Goal: Task Accomplishment & Management: Manage account settings

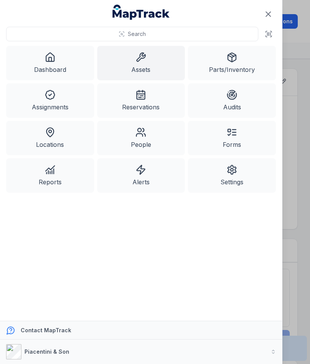
click at [139, 63] on link "Assets" at bounding box center [141, 63] width 88 height 34
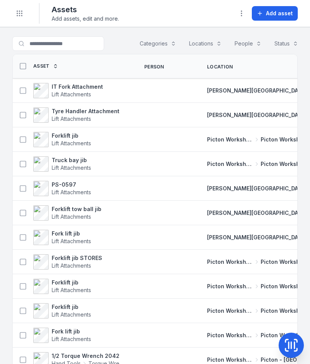
click at [279, 17] on button "Add asset" at bounding box center [275, 13] width 46 height 15
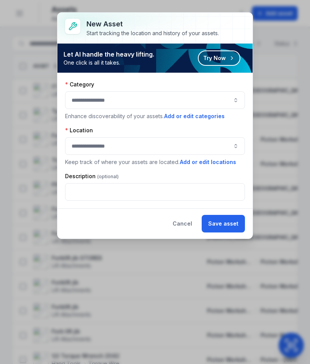
click at [193, 103] on button "button" at bounding box center [155, 100] width 180 height 18
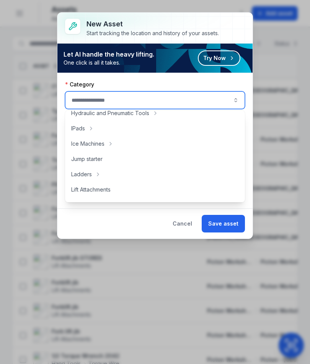
scroll to position [207, 0]
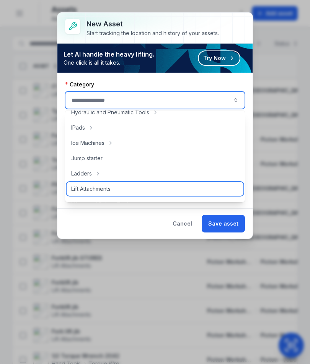
click at [126, 192] on div "Lift Attachments" at bounding box center [155, 189] width 177 height 14
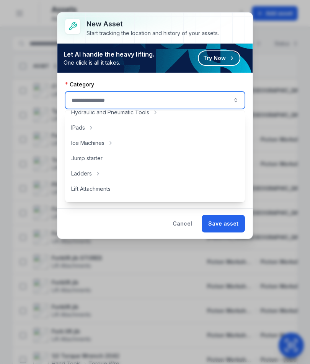
type input "**********"
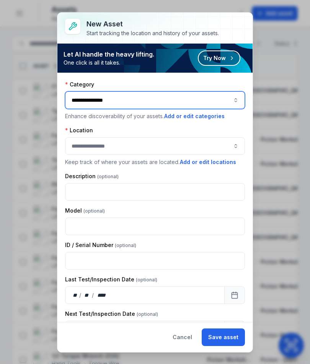
click at [186, 144] on button "button" at bounding box center [155, 146] width 180 height 18
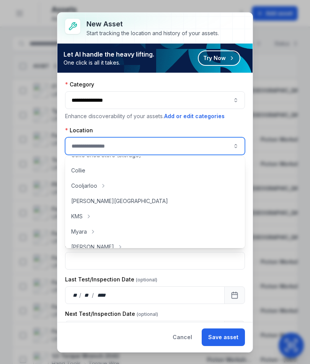
scroll to position [57, 0]
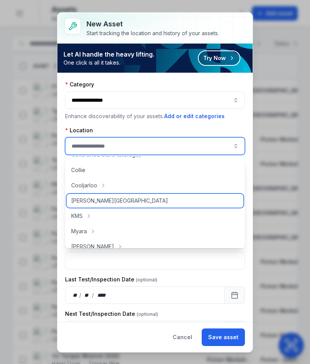
click at [134, 201] on div "[PERSON_NAME][GEOGRAPHIC_DATA]" at bounding box center [155, 201] width 177 height 14
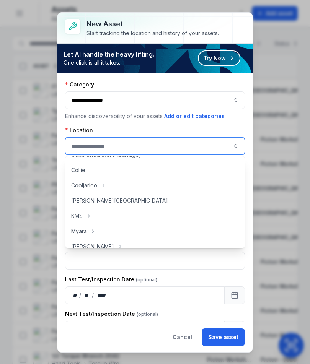
type input "**********"
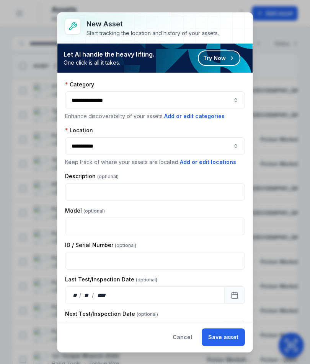
click at [233, 340] on button "Save asset" at bounding box center [223, 338] width 43 height 18
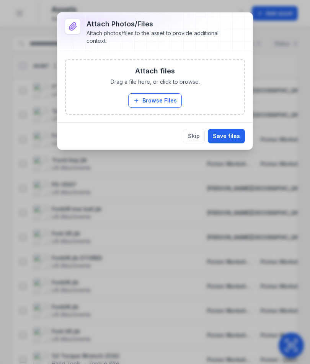
click at [156, 101] on button "Browse Files" at bounding box center [155, 100] width 54 height 15
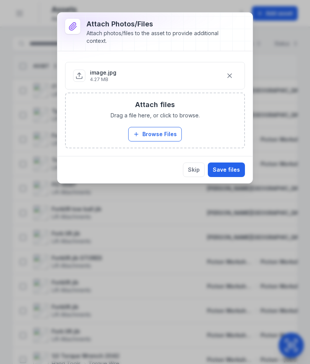
click at [234, 166] on button "Save files" at bounding box center [226, 170] width 37 height 15
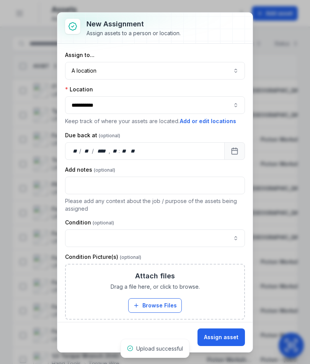
click at [219, 69] on button "A location ********" at bounding box center [155, 71] width 180 height 18
click at [221, 336] on button "Assign asset" at bounding box center [221, 338] width 47 height 18
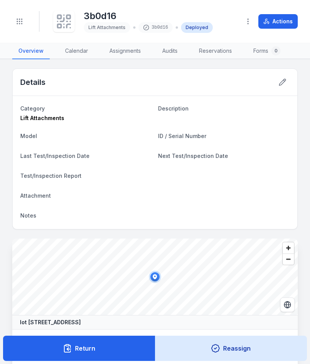
click at [62, 21] on icon at bounding box center [61, 19] width 3 height 3
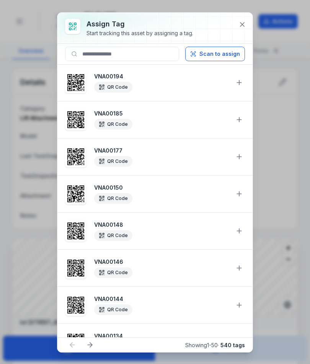
click at [227, 54] on button "Scan to assign" at bounding box center [215, 54] width 60 height 15
